Goal: Information Seeking & Learning: Learn about a topic

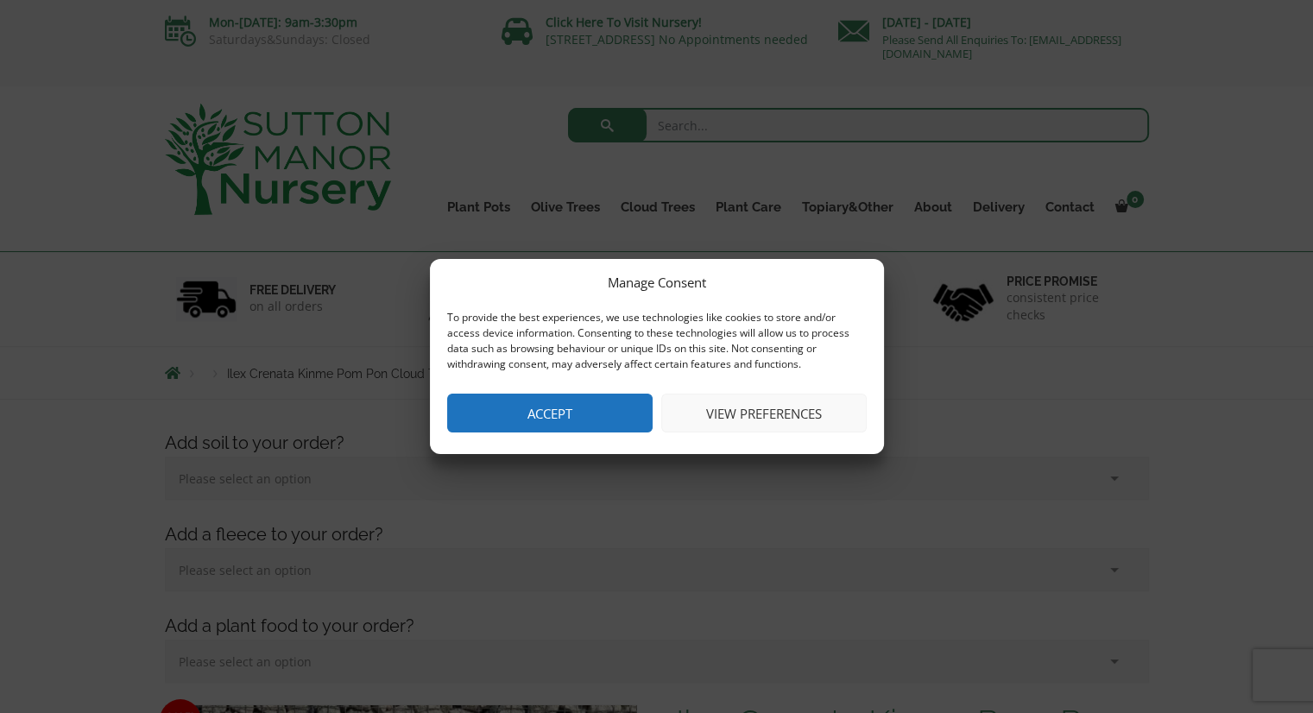
click at [582, 419] on button "Accept" at bounding box center [549, 413] width 205 height 39
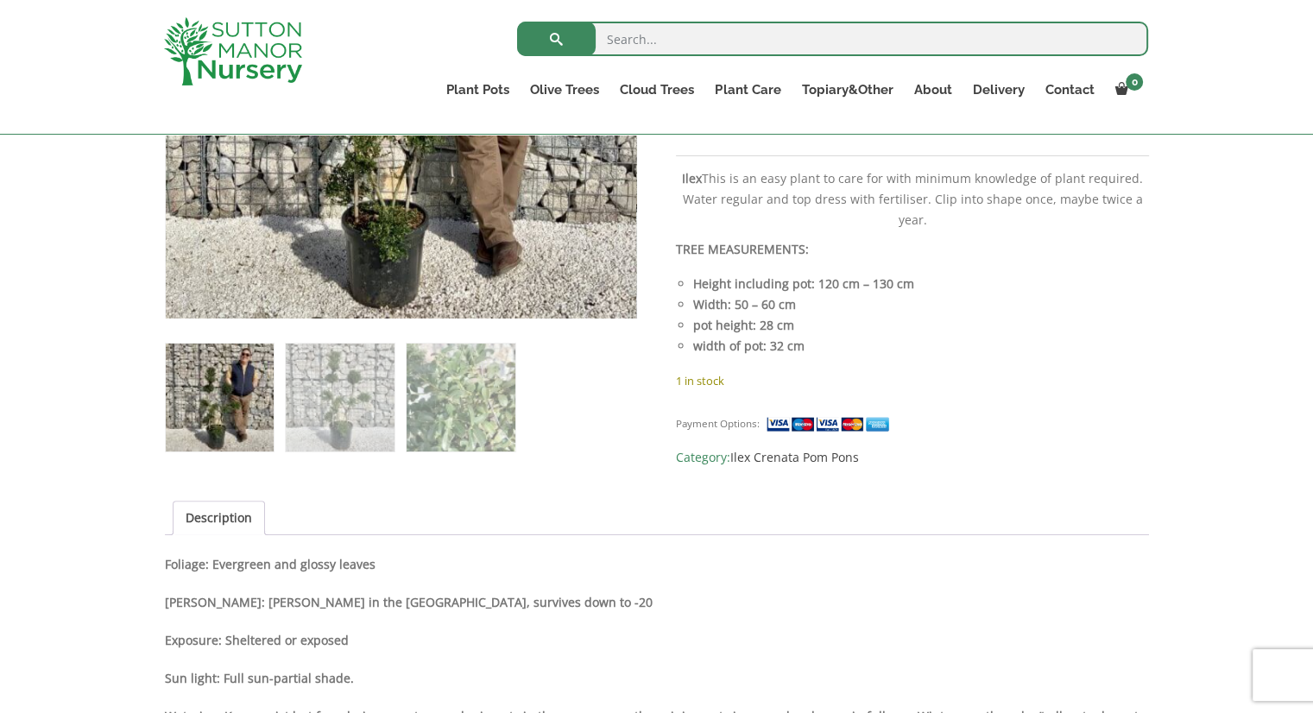
scroll to position [604, 0]
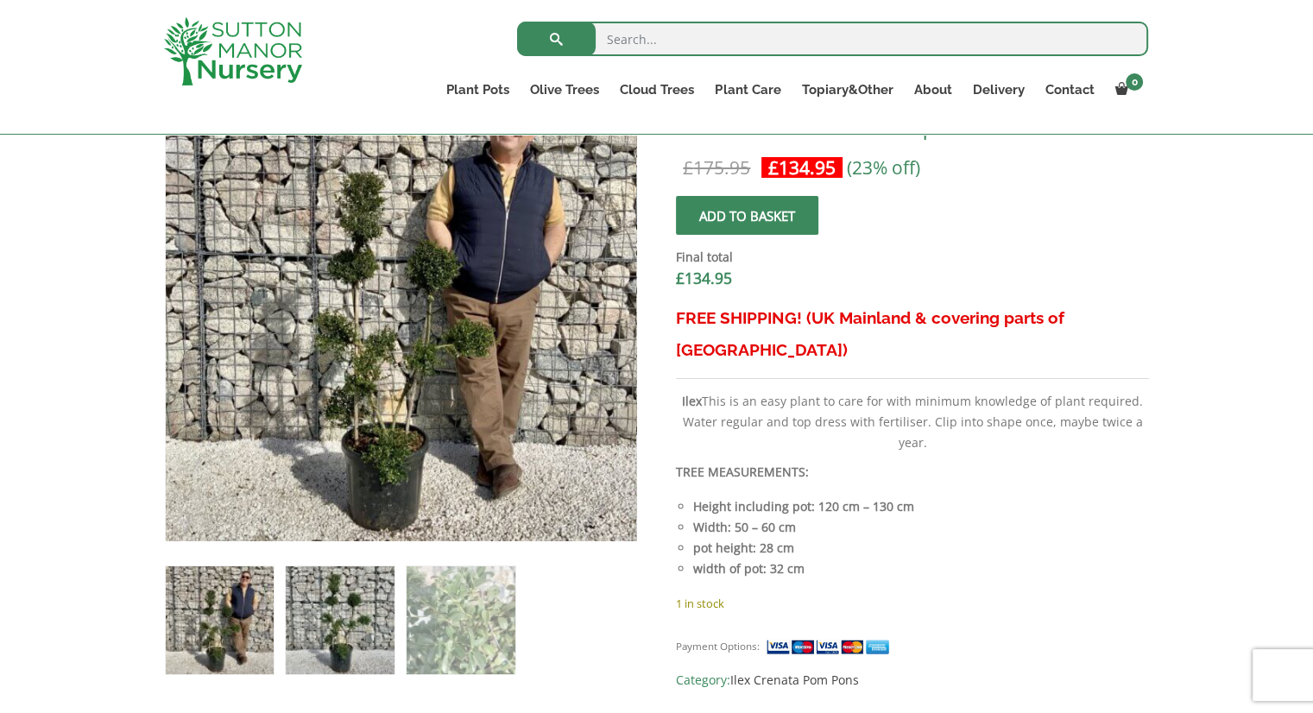
click at [347, 601] on img at bounding box center [340, 620] width 108 height 108
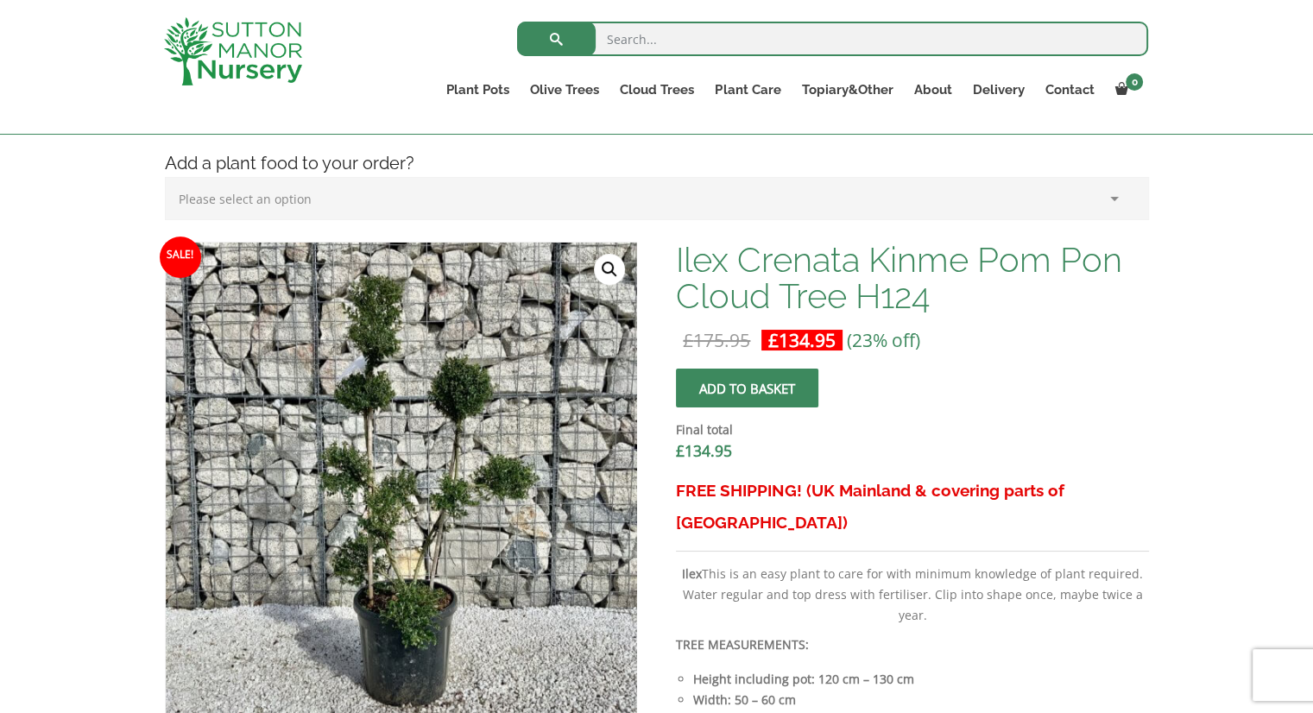
scroll to position [0, 0]
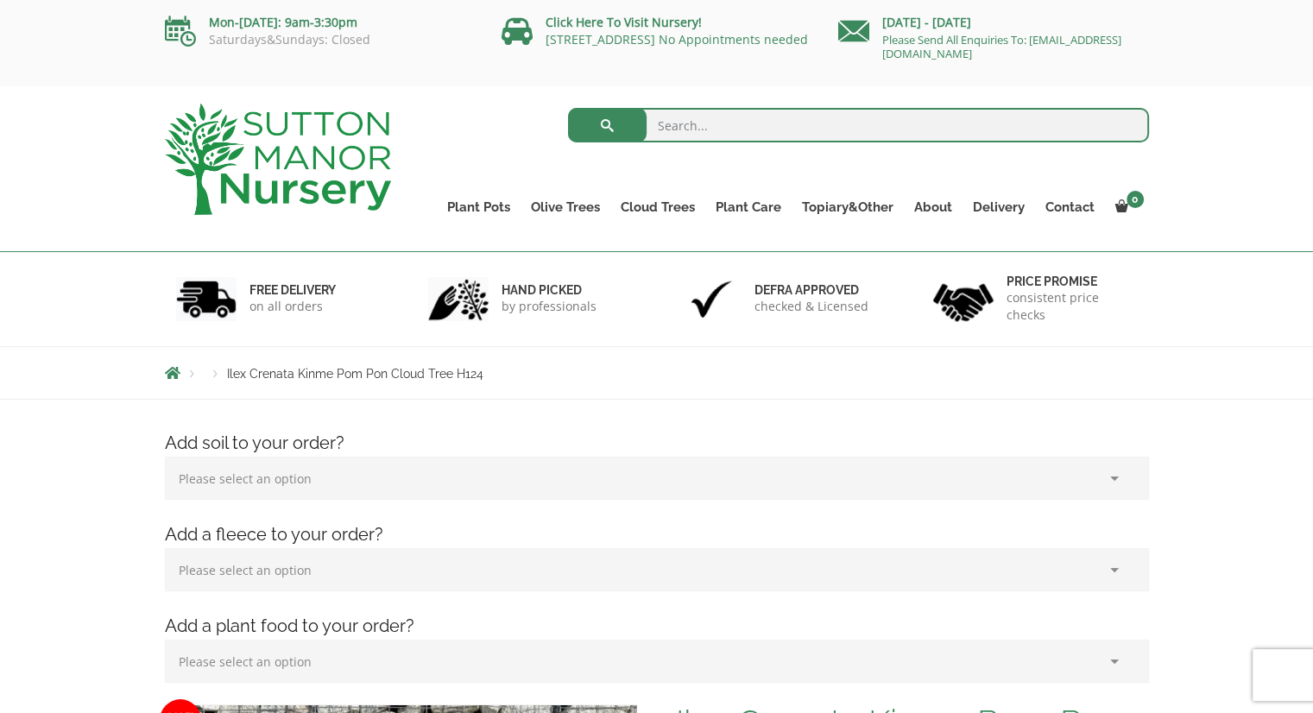
click at [709, 129] on input "search" at bounding box center [858, 125] width 581 height 35
type input "ilex crenata"
click at [568, 108] on button "submit" at bounding box center [607, 125] width 79 height 35
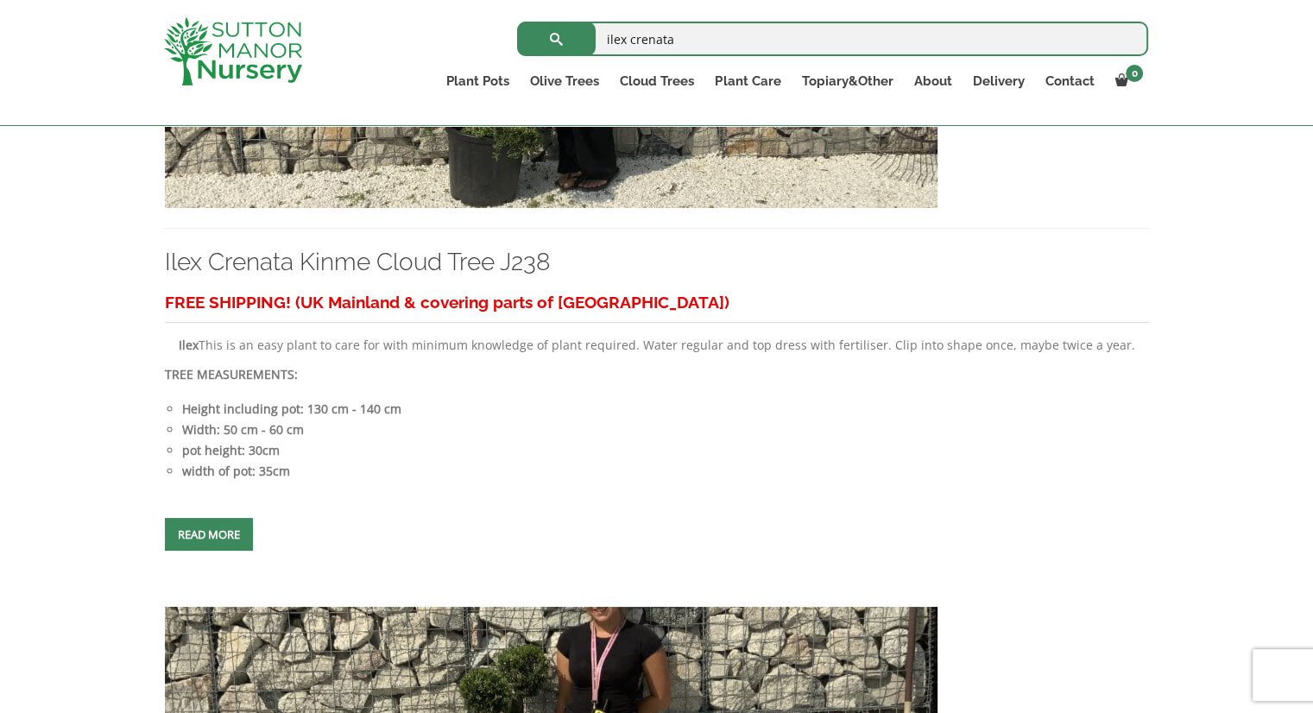
scroll to position [3539, 0]
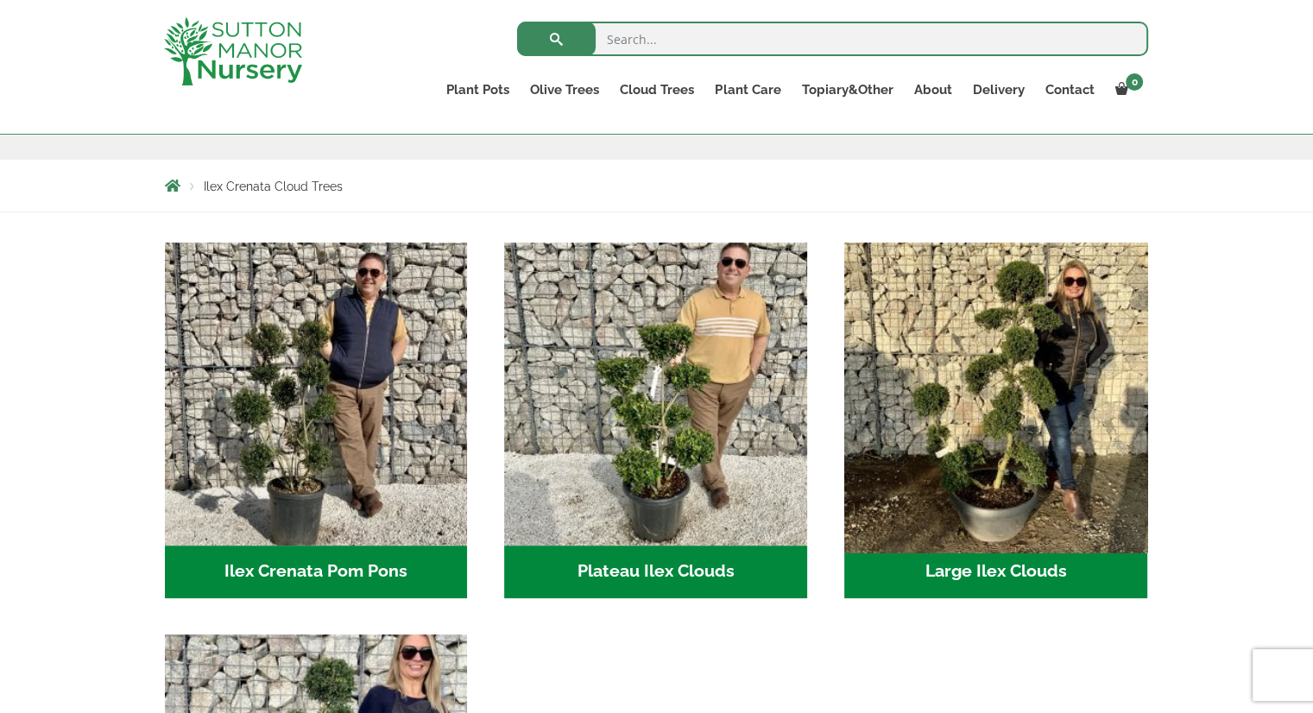
scroll to position [259, 0]
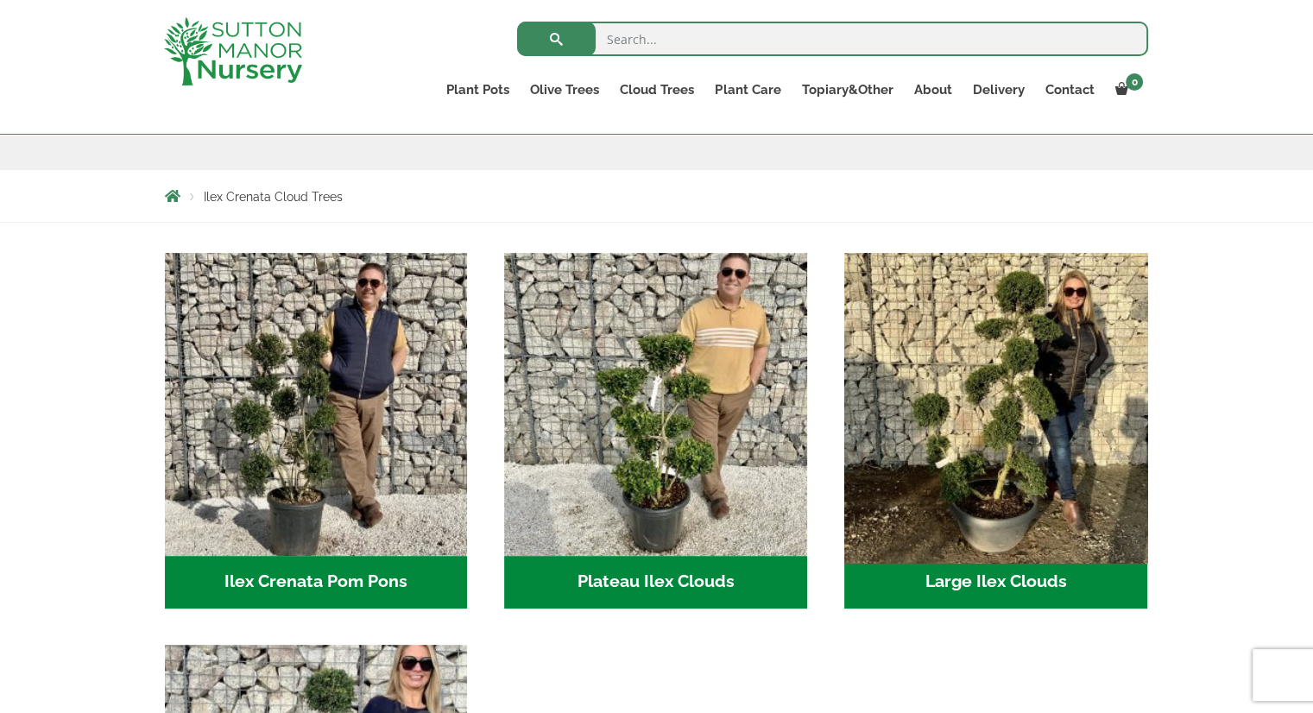
click at [1019, 437] on img "Visit product category Large Ilex Clouds" at bounding box center [995, 404] width 318 height 318
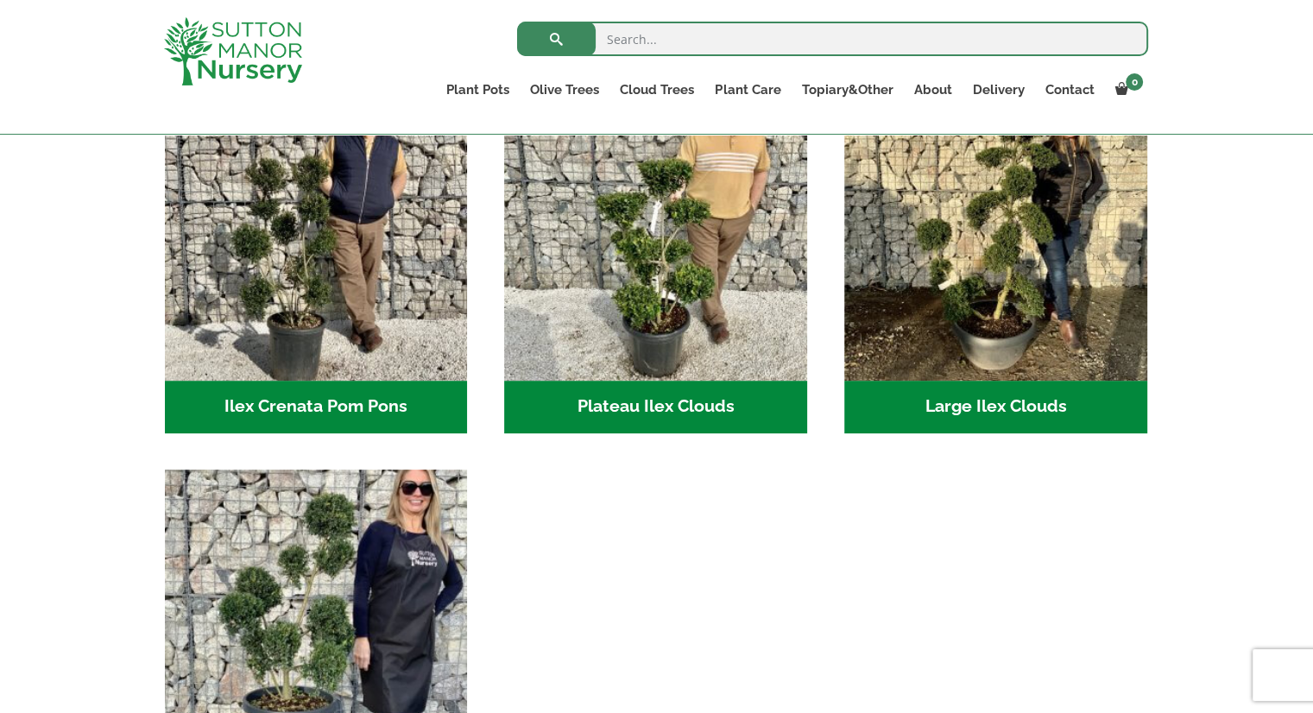
scroll to position [432, 0]
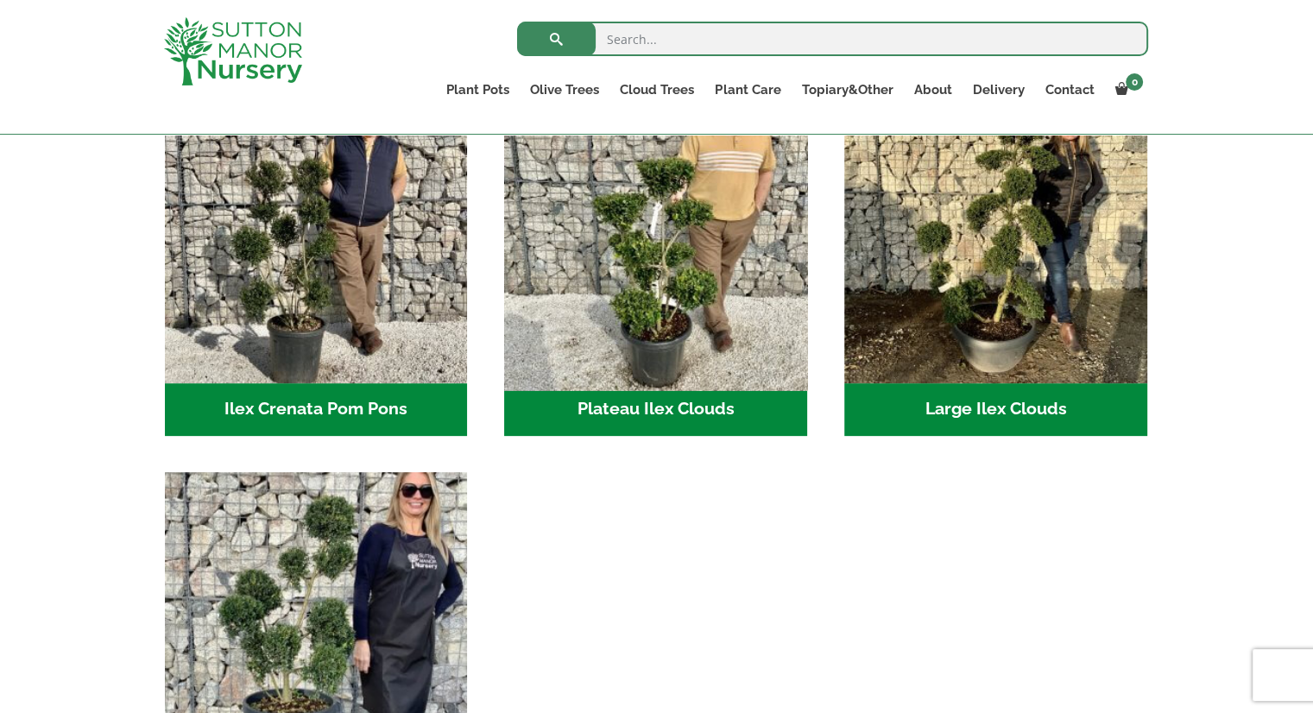
click at [723, 308] on img "Visit product category Plateau Ilex Clouds" at bounding box center [656, 232] width 318 height 318
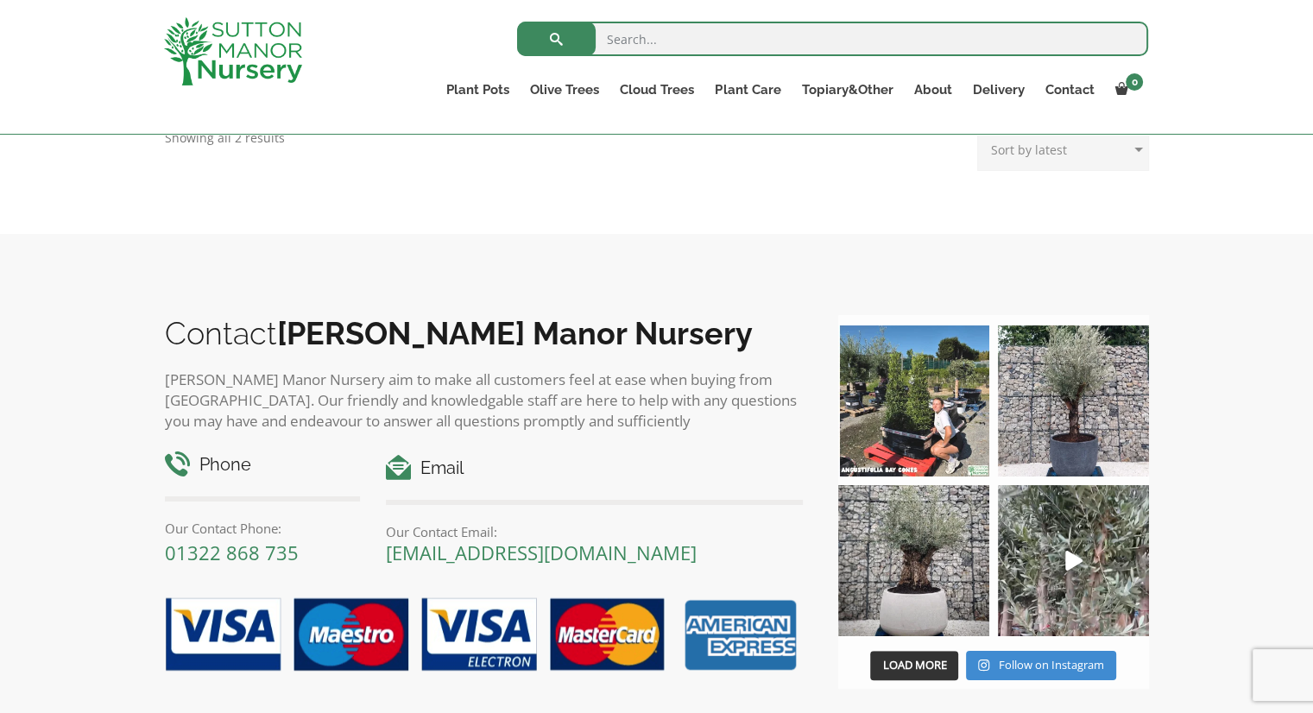
scroll to position [777, 0]
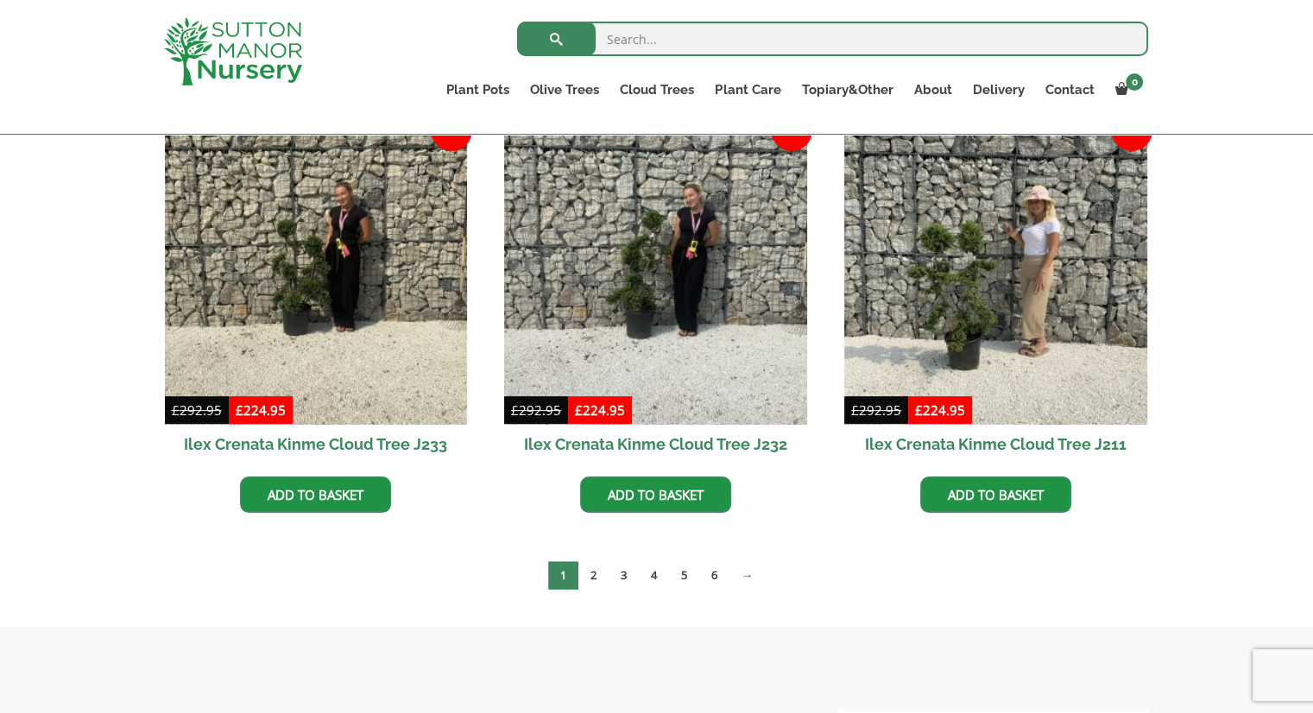
scroll to position [432, 0]
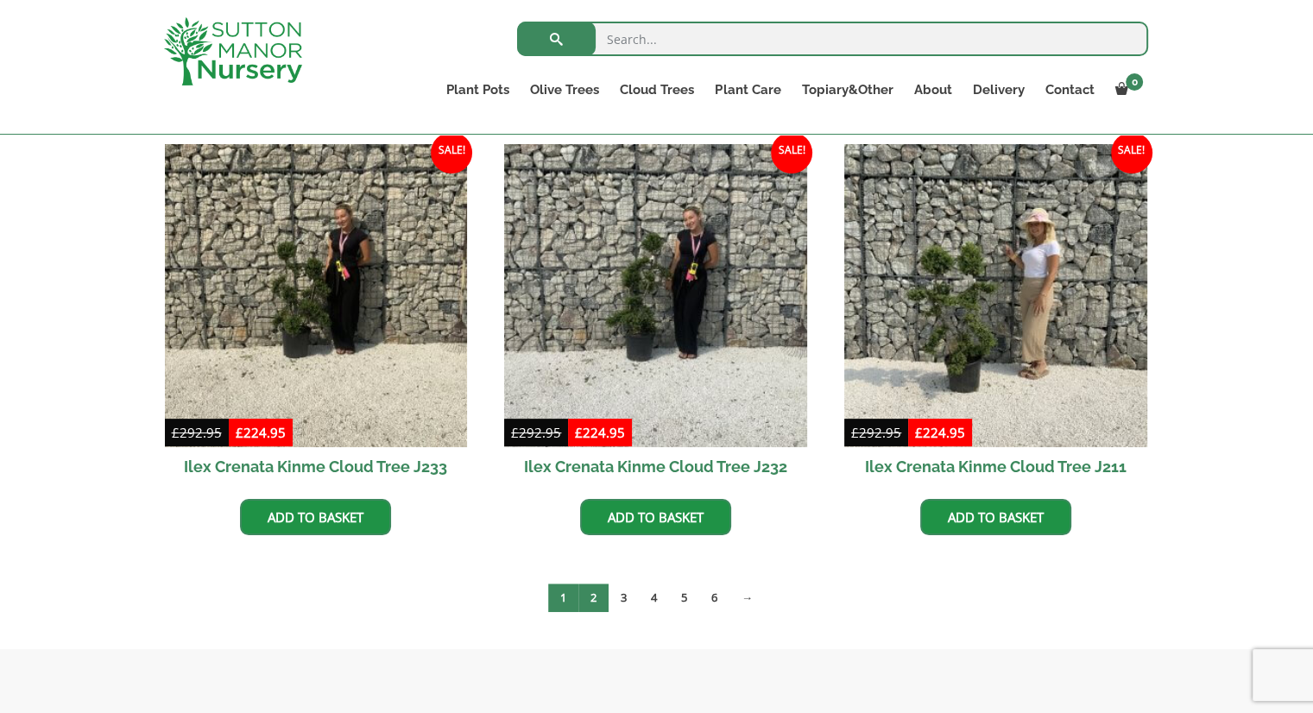
click at [590, 595] on link "2" at bounding box center [593, 597] width 30 height 28
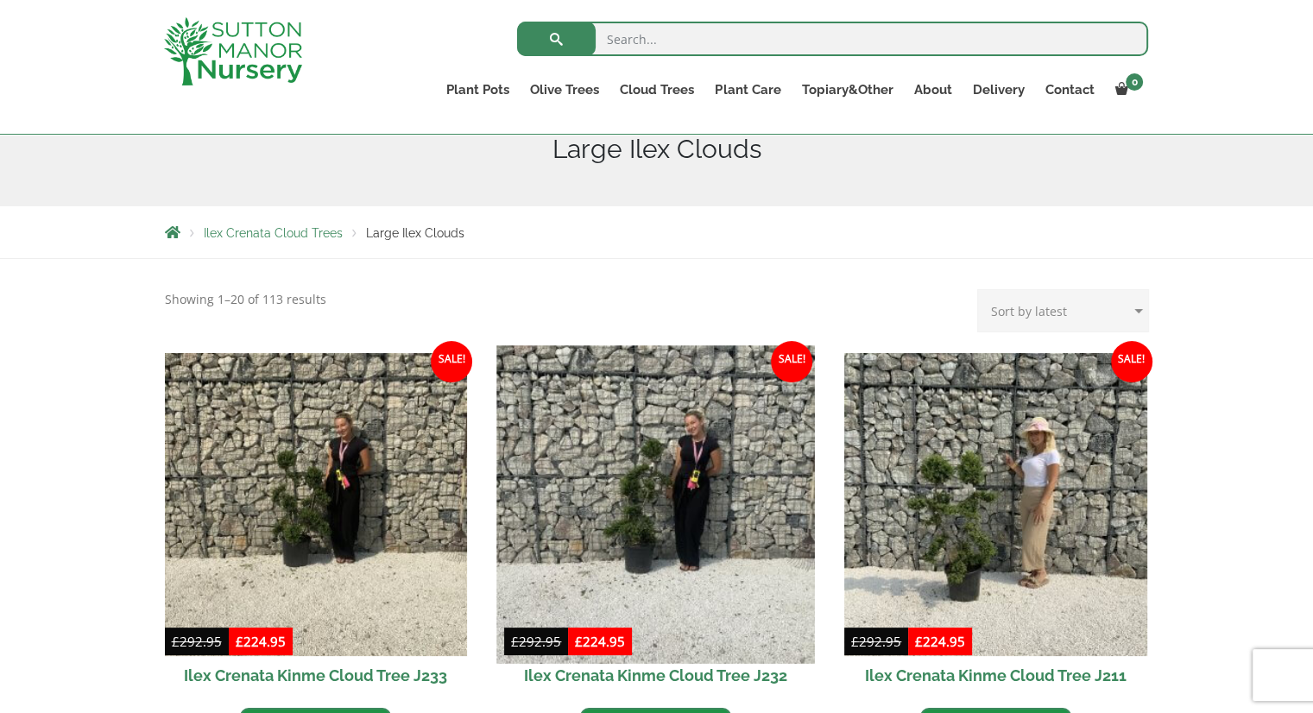
scroll to position [0, 0]
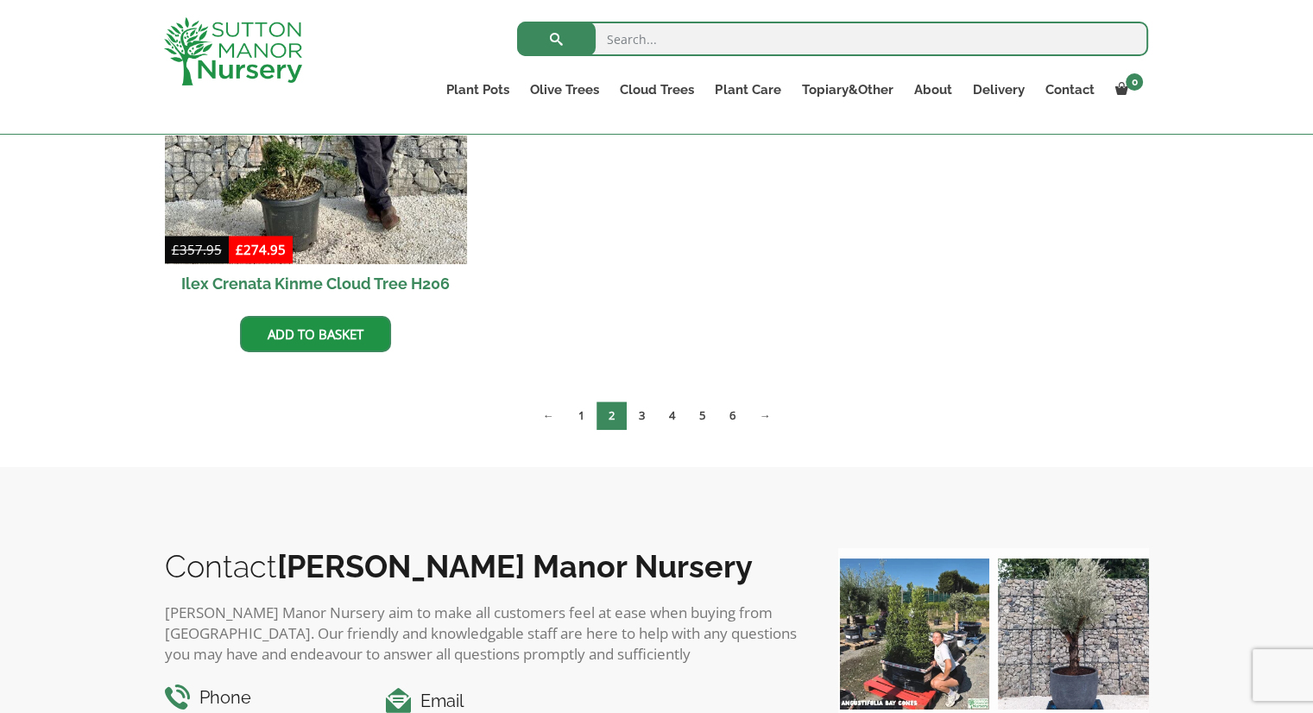
scroll to position [1208, 0]
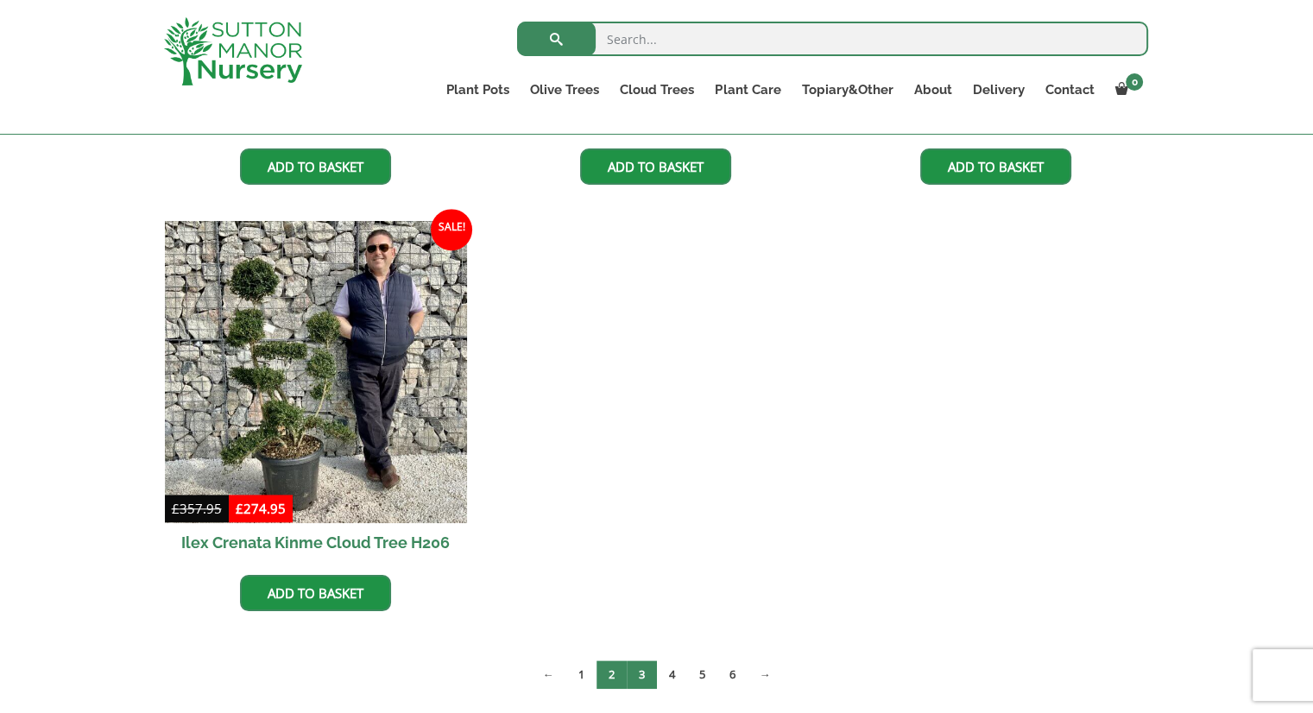
click at [648, 673] on link "3" at bounding box center [642, 674] width 30 height 28
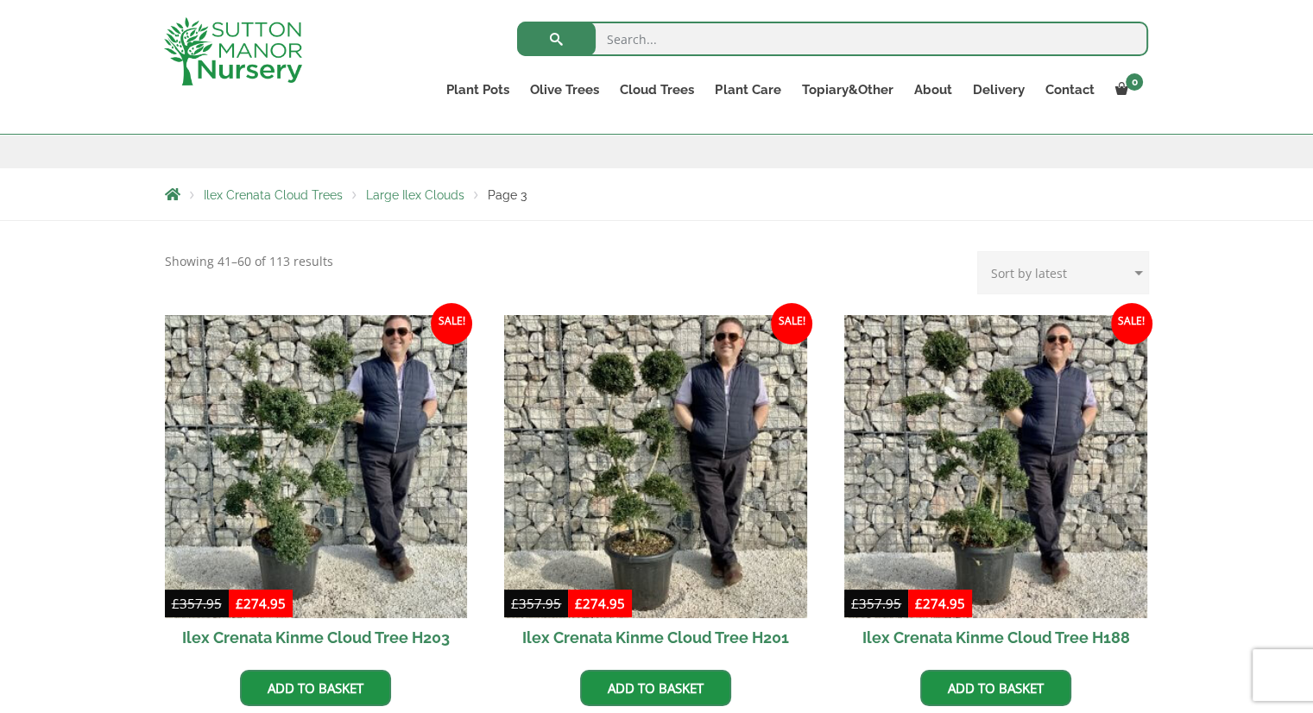
scroll to position [259, 0]
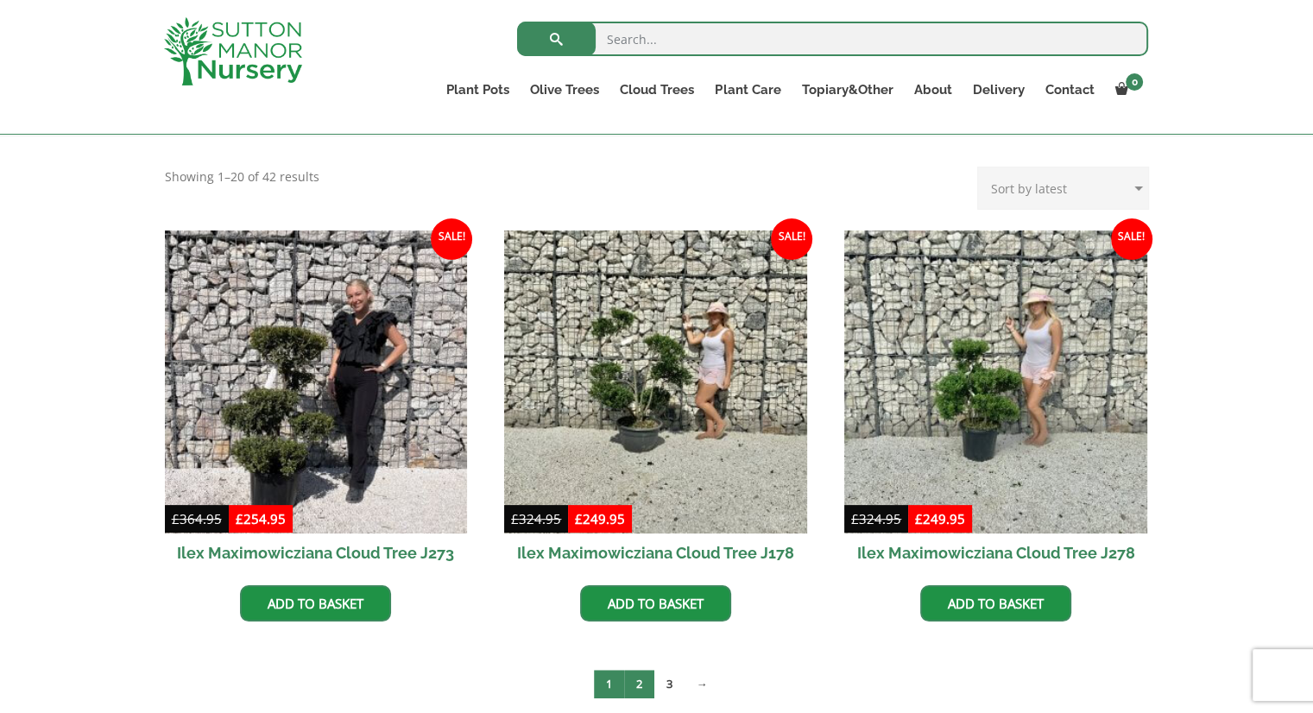
click at [643, 688] on link "2" at bounding box center [639, 684] width 30 height 28
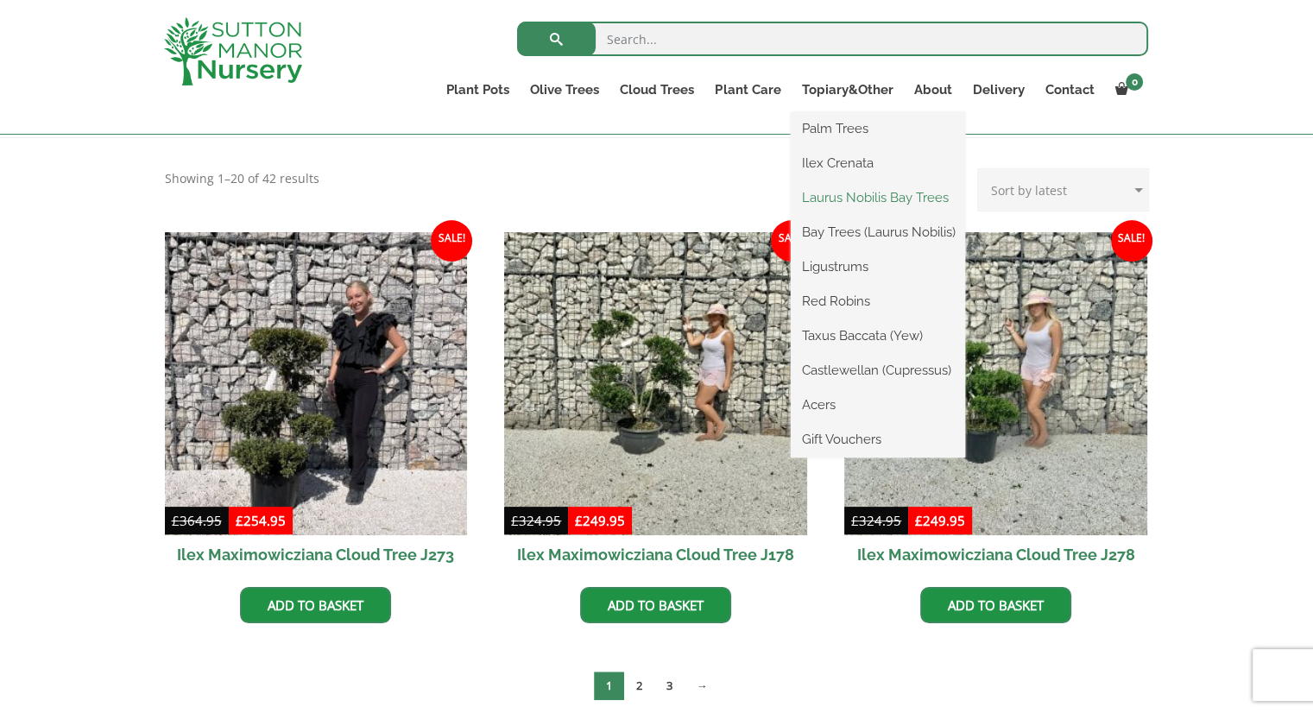
scroll to position [345, 0]
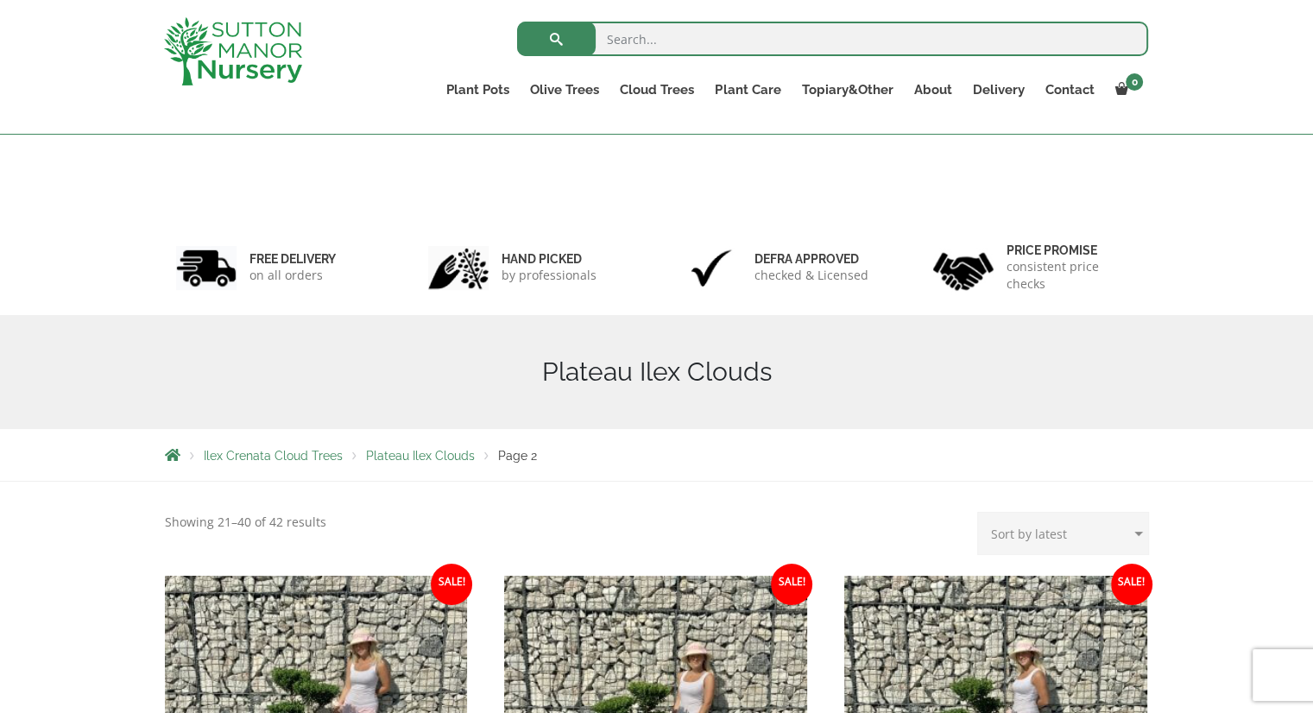
scroll to position [432, 0]
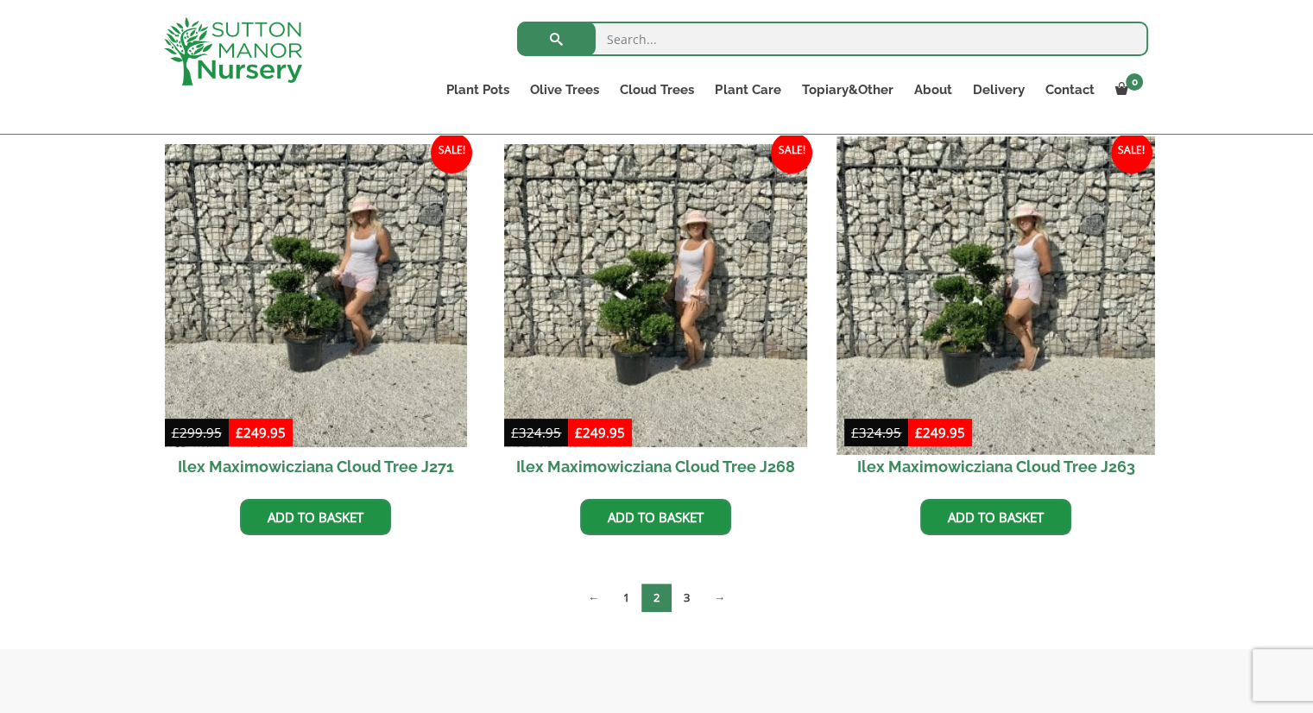
click at [1008, 309] on img at bounding box center [995, 295] width 318 height 318
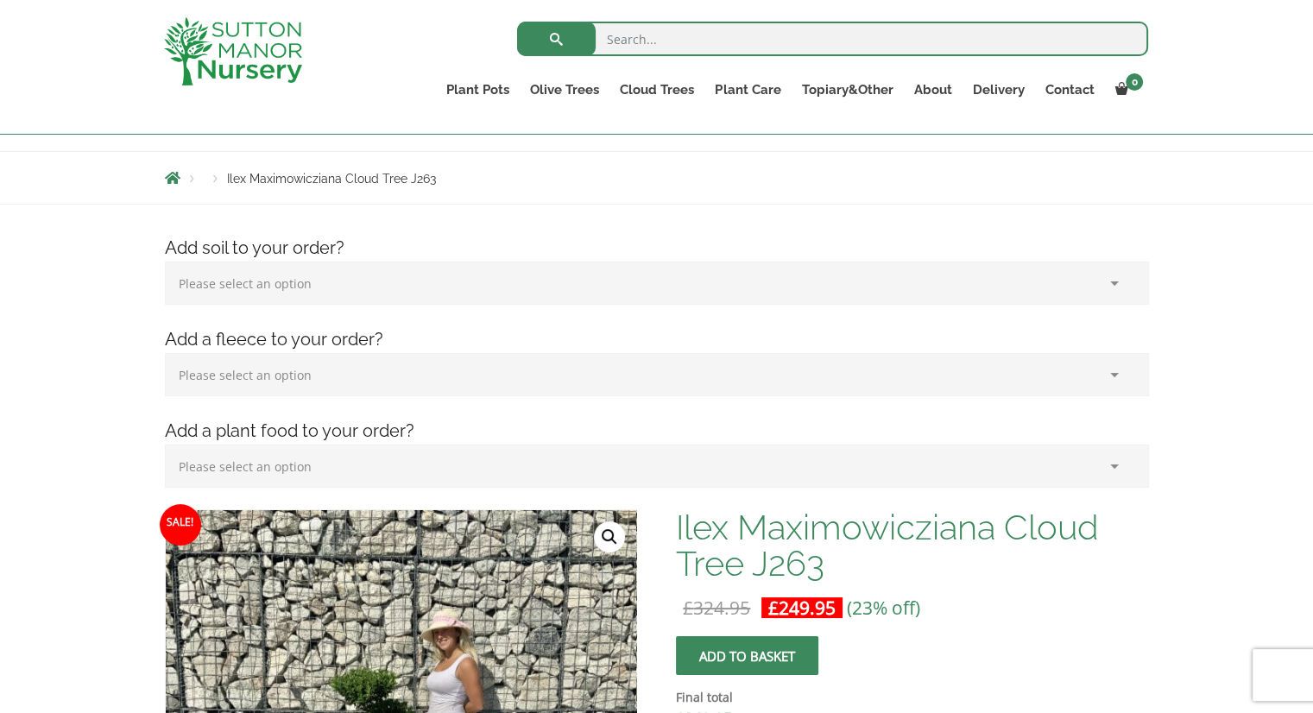
scroll to position [345, 0]
